Goal: Task Accomplishment & Management: Use online tool/utility

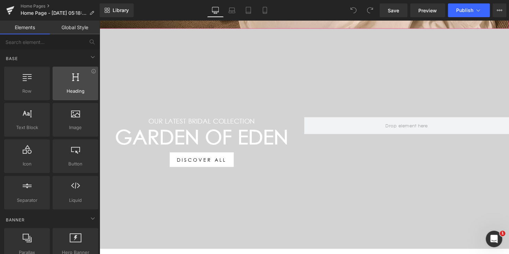
scroll to position [275, 0]
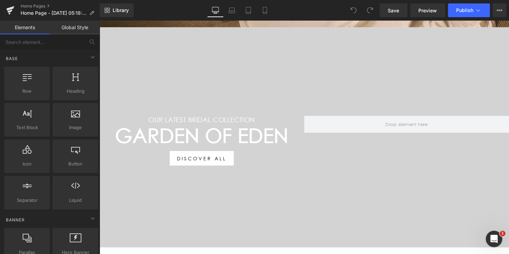
click at [31, 3] on div "Home Pages Home Page - [DATE] 05:18:21" at bounding box center [50, 10] width 100 height 21
click at [31, 6] on link "Home Pages" at bounding box center [60, 6] width 79 height 6
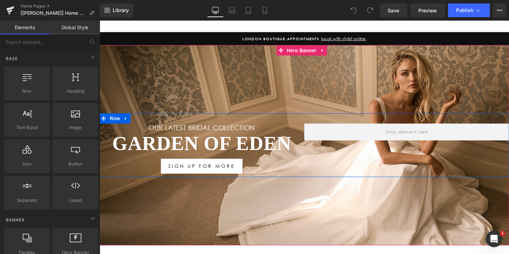
scroll to position [69, 0]
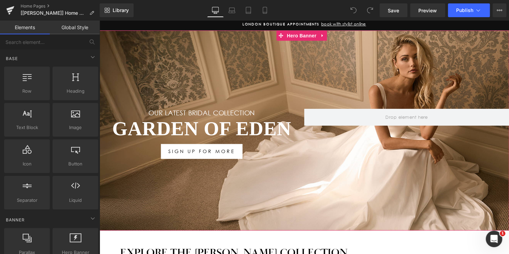
click at [264, 134] on h1 "Garden Of Eden" at bounding box center [203, 131] width 208 height 24
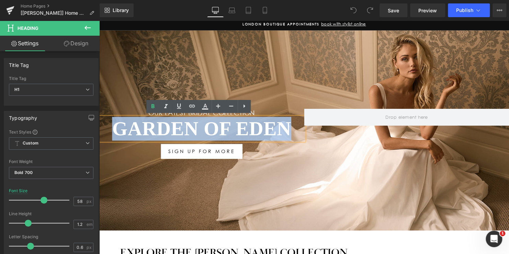
drag, startPoint x: 297, startPoint y: 130, endPoint x: 100, endPoint y: 129, distance: 197.0
click at [105, 129] on h1 "Garden Of Eden" at bounding box center [203, 131] width 208 height 24
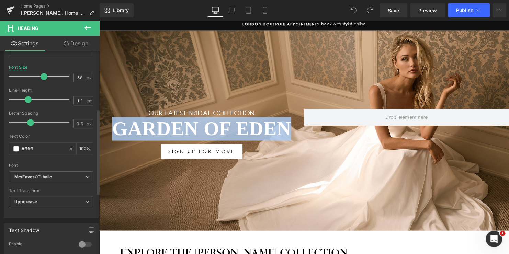
scroll to position [138, 0]
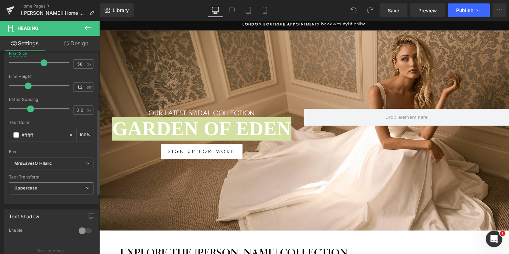
click at [39, 188] on span "Uppercase" at bounding box center [51, 189] width 85 height 12
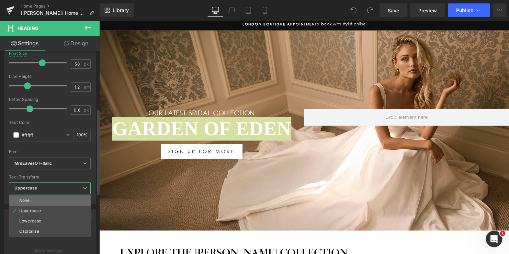
click at [36, 199] on li "None" at bounding box center [50, 201] width 82 height 10
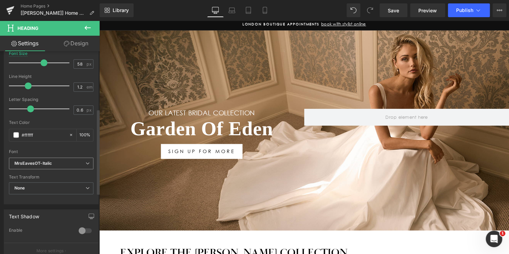
click at [53, 162] on b "MrsEavesOT-Italic" at bounding box center [49, 164] width 71 height 6
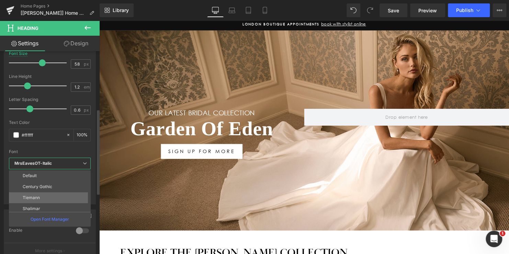
scroll to position [25, 0]
click at [45, 197] on li "MrsEavesOT-Italic" at bounding box center [51, 195] width 85 height 11
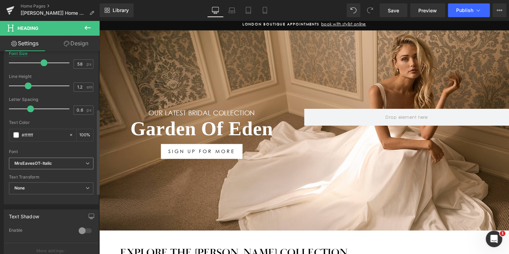
click at [56, 165] on b "MrsEavesOT-Italic" at bounding box center [49, 164] width 71 height 6
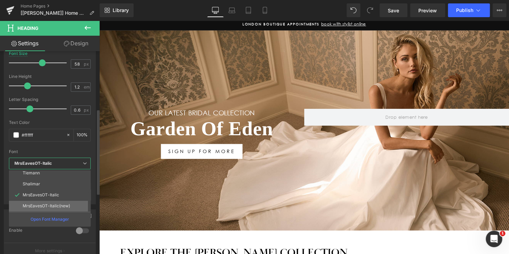
click at [53, 205] on p "MrsEavesOT-Italic(new)" at bounding box center [46, 206] width 47 height 5
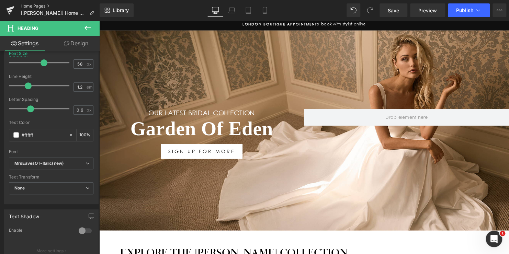
click at [44, 6] on link "Home Pages" at bounding box center [60, 6] width 79 height 6
